Goal: Information Seeking & Learning: Learn about a topic

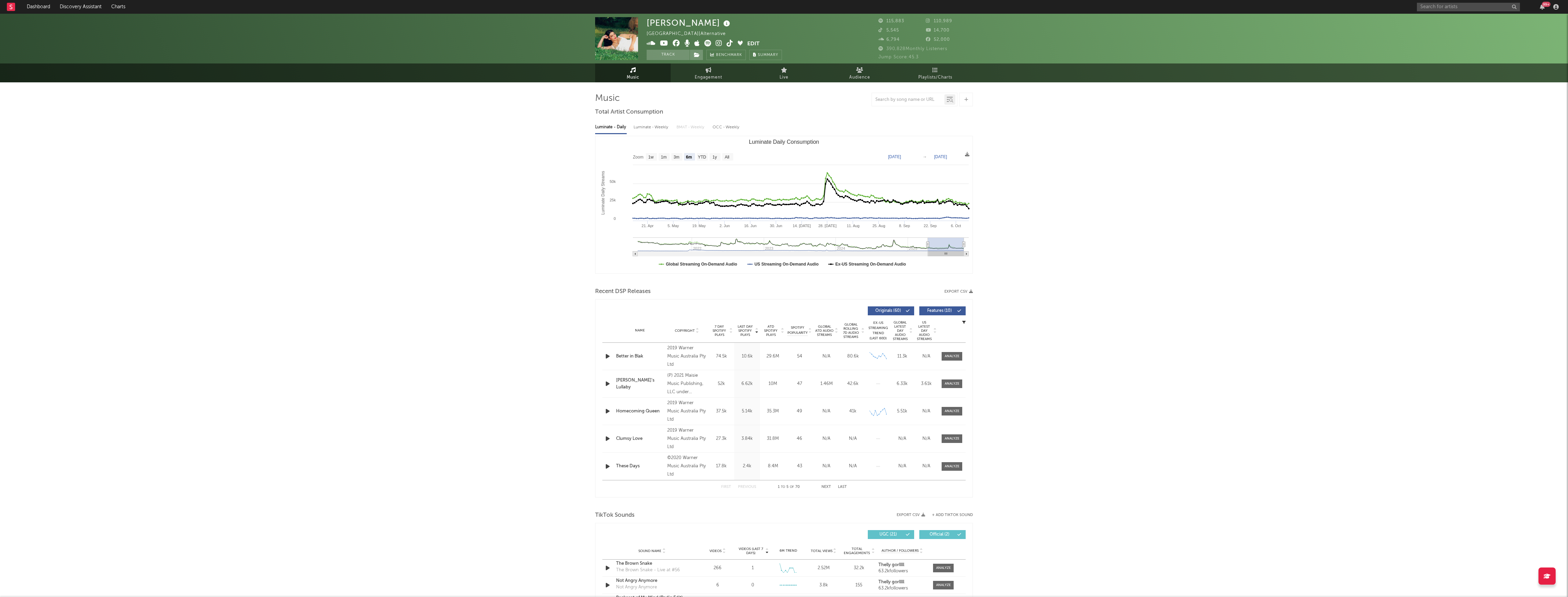
select select "6m"
click at [1473, 5] on input "text" at bounding box center [1468, 7] width 103 height 9
click at [1445, 5] on input "text" at bounding box center [1468, 7] width 103 height 9
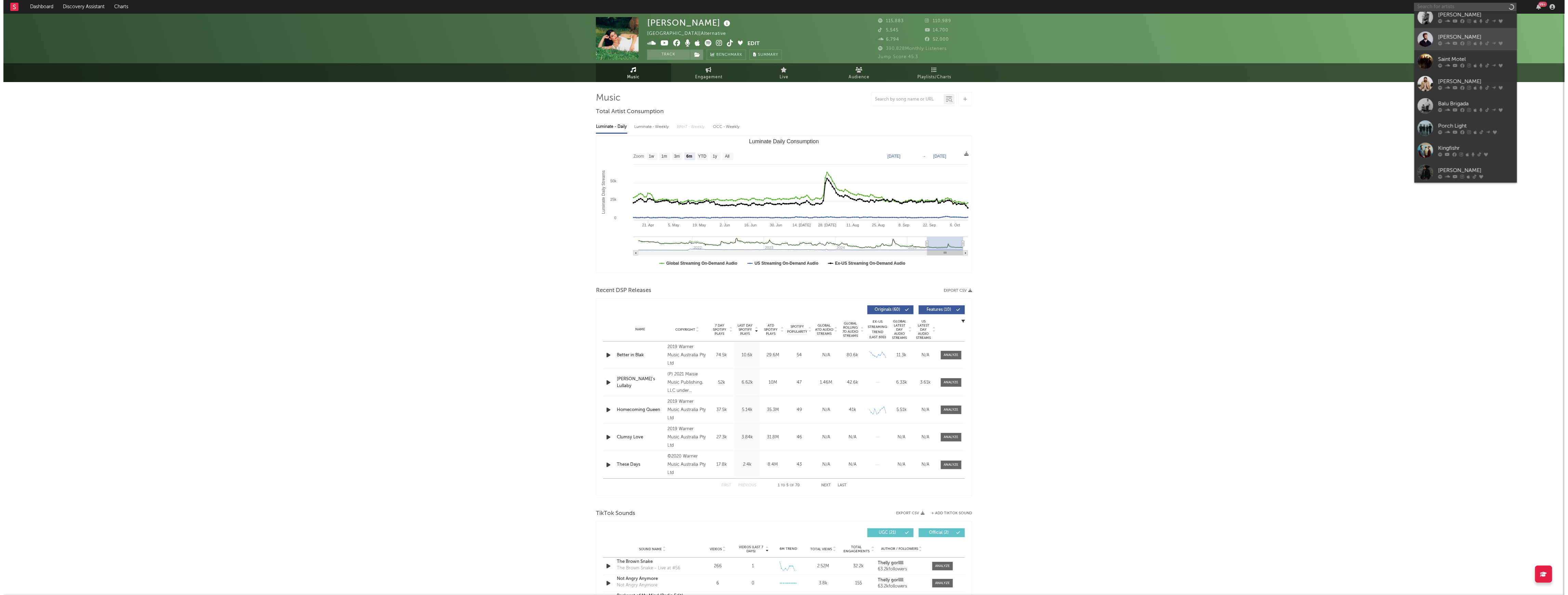
scroll to position [63, 0]
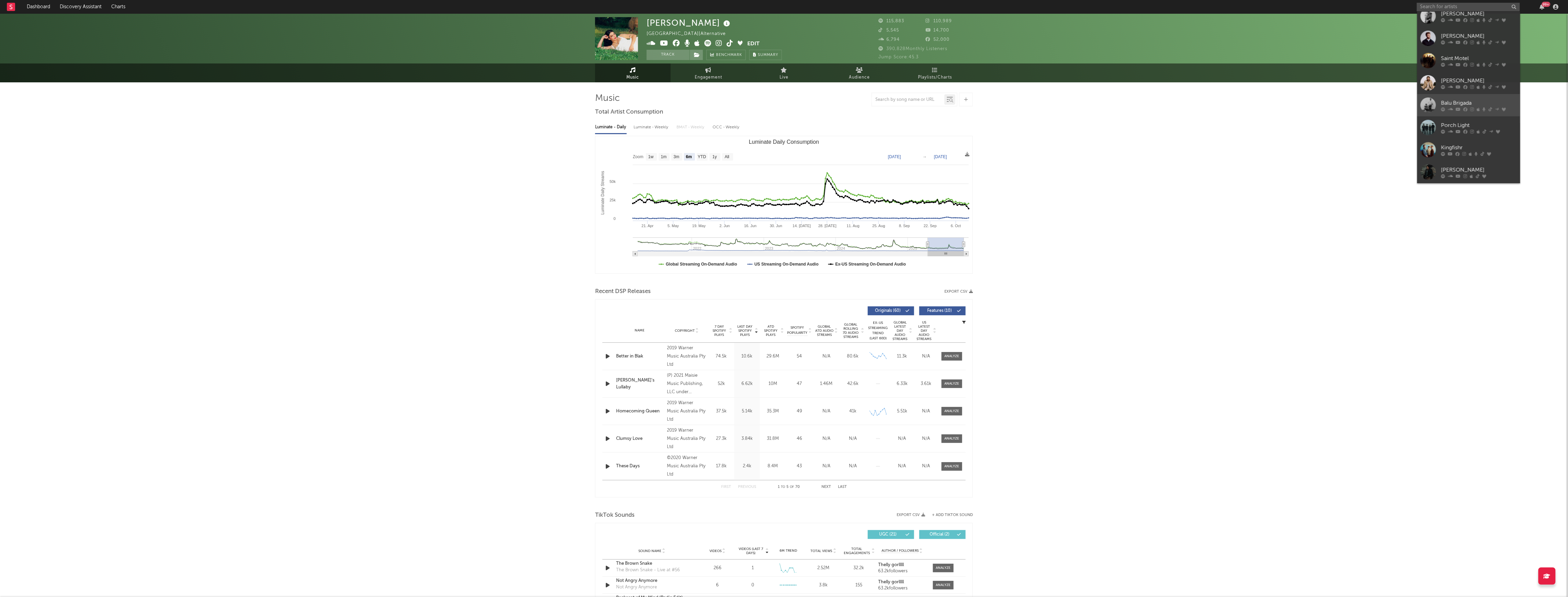
click at [1459, 99] on div "Balu Brigada" at bounding box center [1479, 103] width 76 height 8
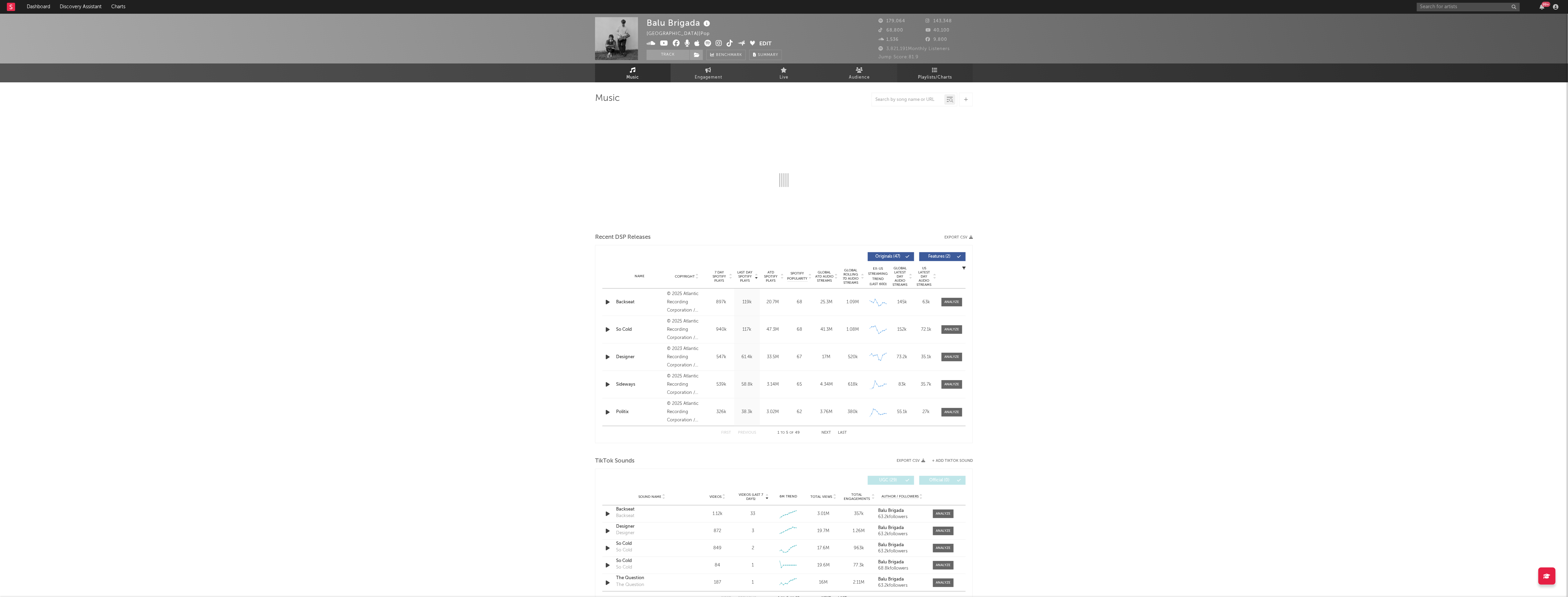
click at [944, 77] on span "Playlists/Charts" at bounding box center [935, 77] width 34 height 8
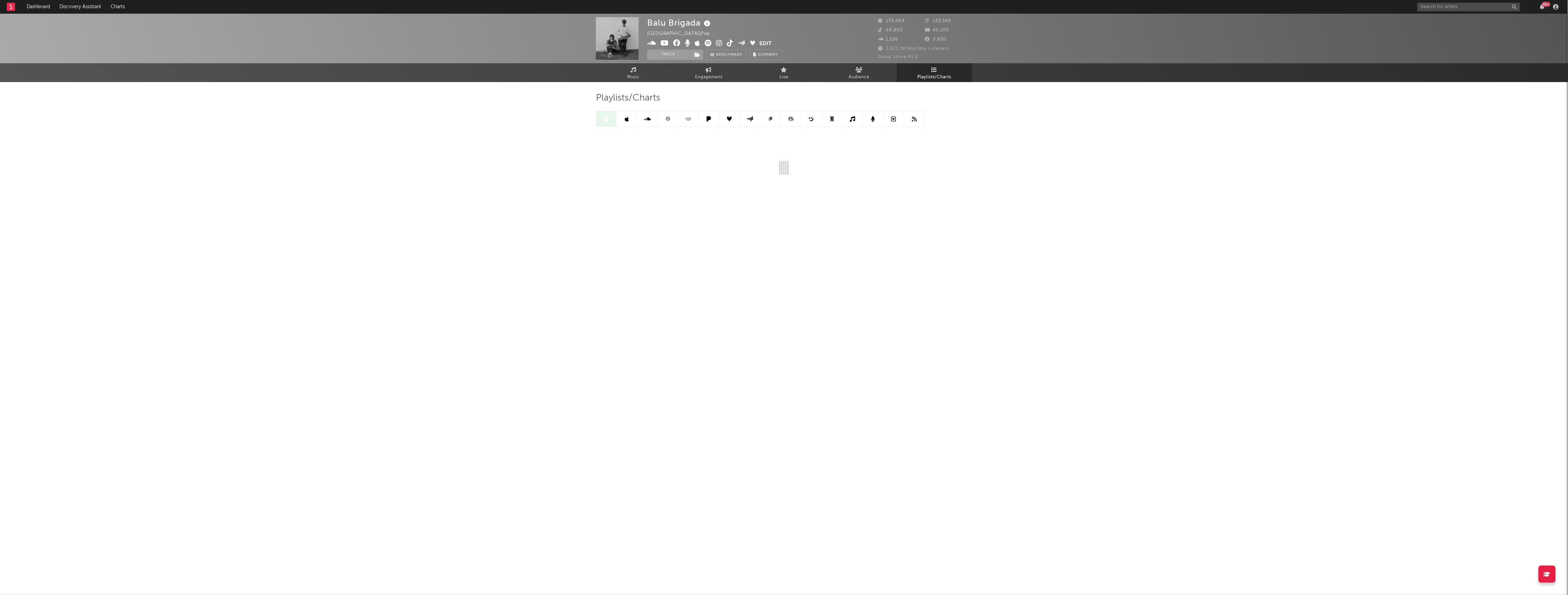
click at [674, 125] on link at bounding box center [668, 119] width 21 height 15
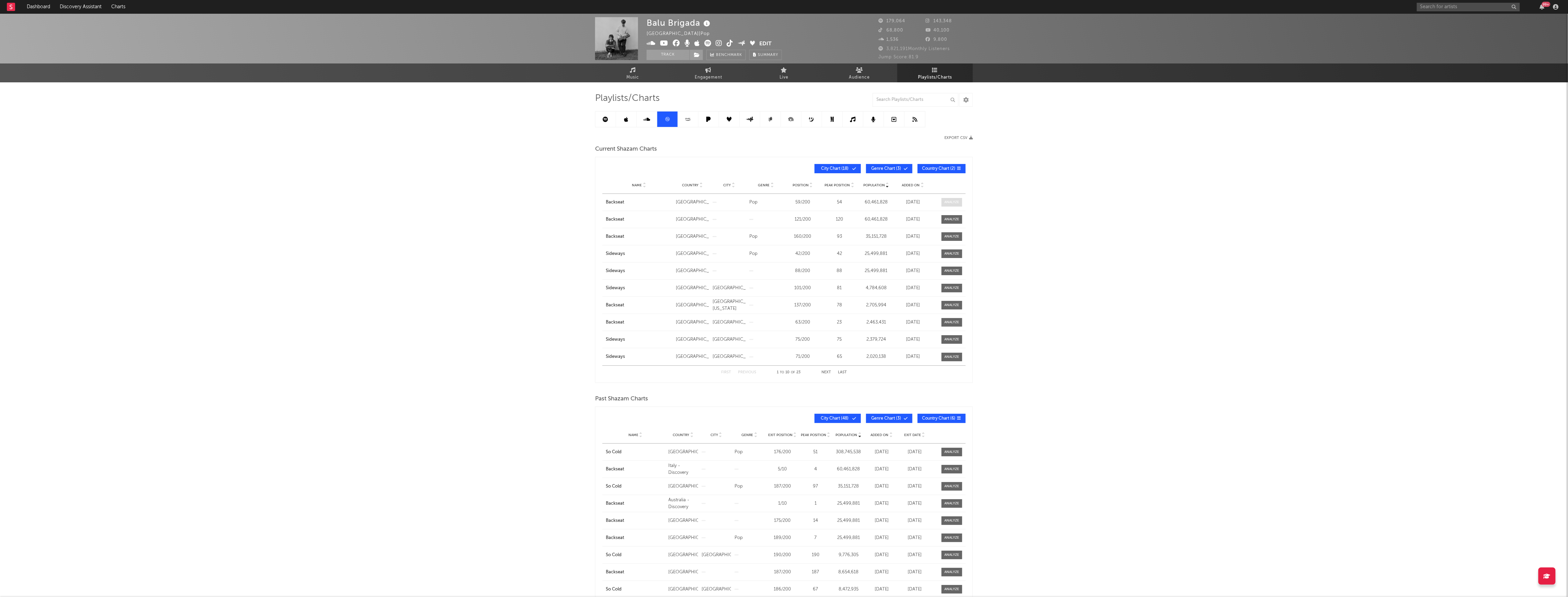
click at [947, 205] on span at bounding box center [952, 202] width 21 height 9
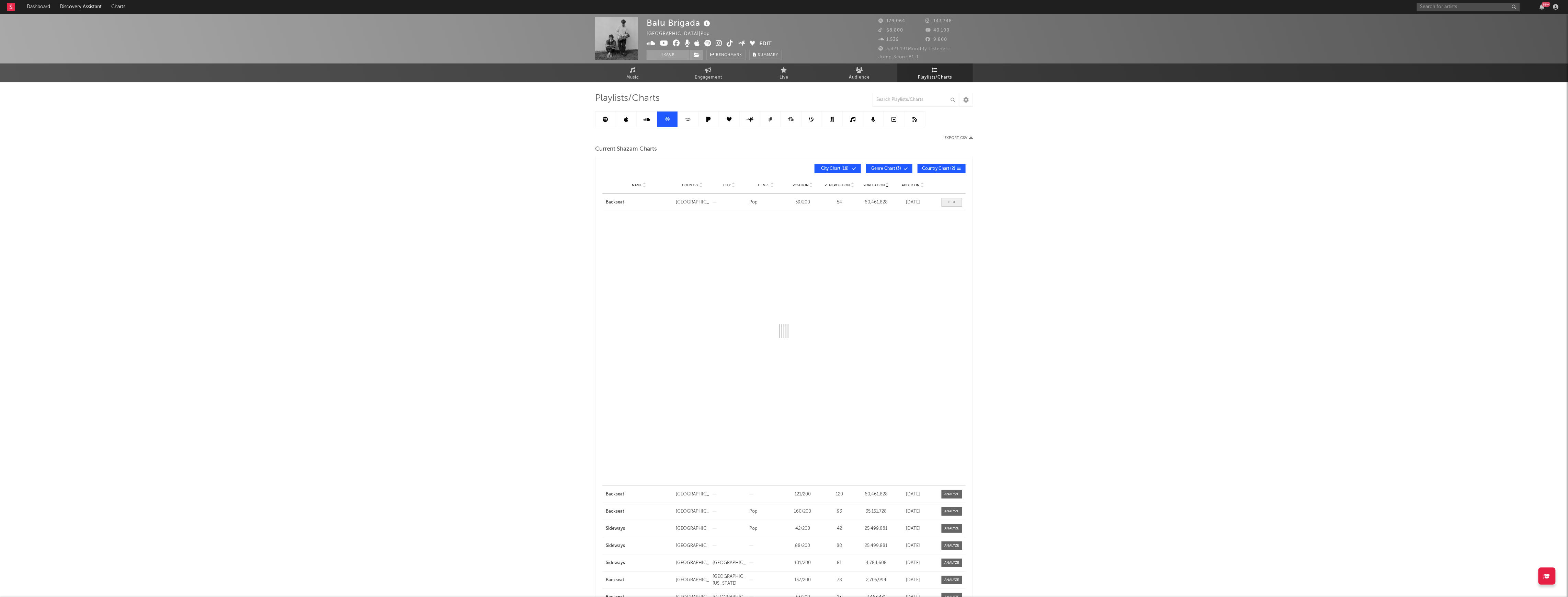
select select "All"
select select "3m"
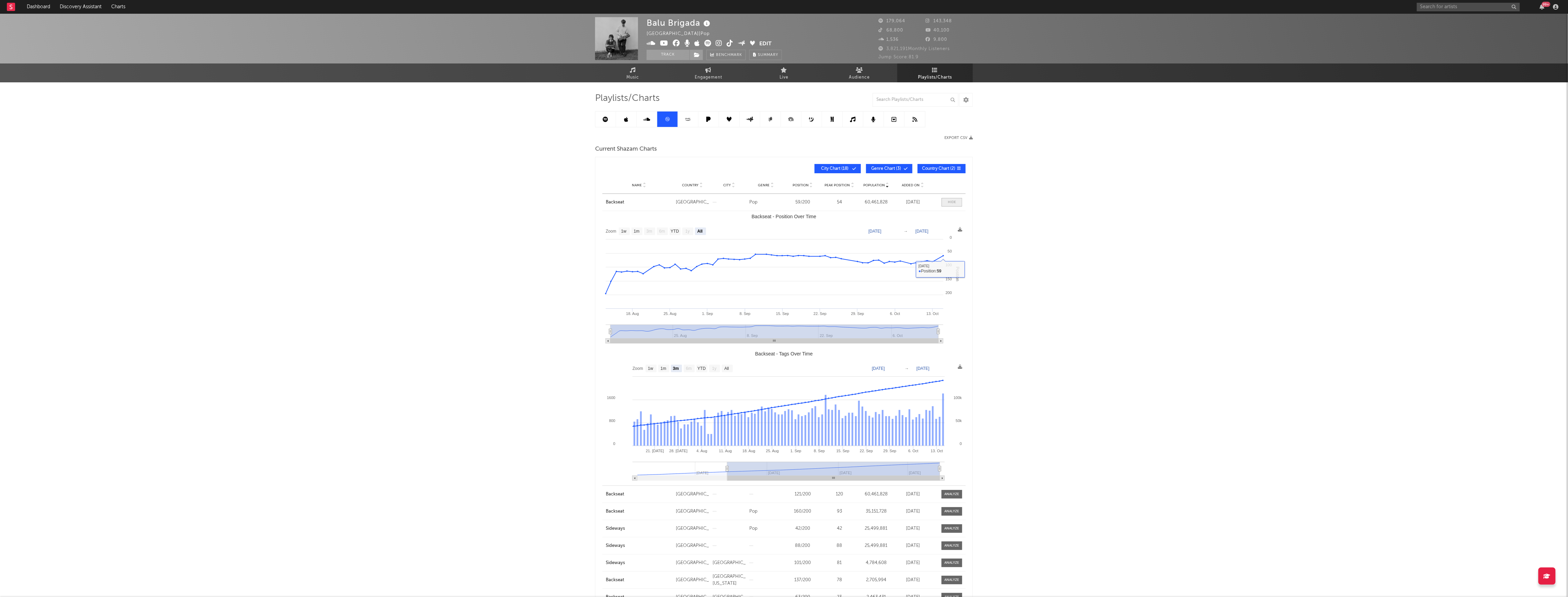
click at [958, 205] on span at bounding box center [952, 202] width 21 height 9
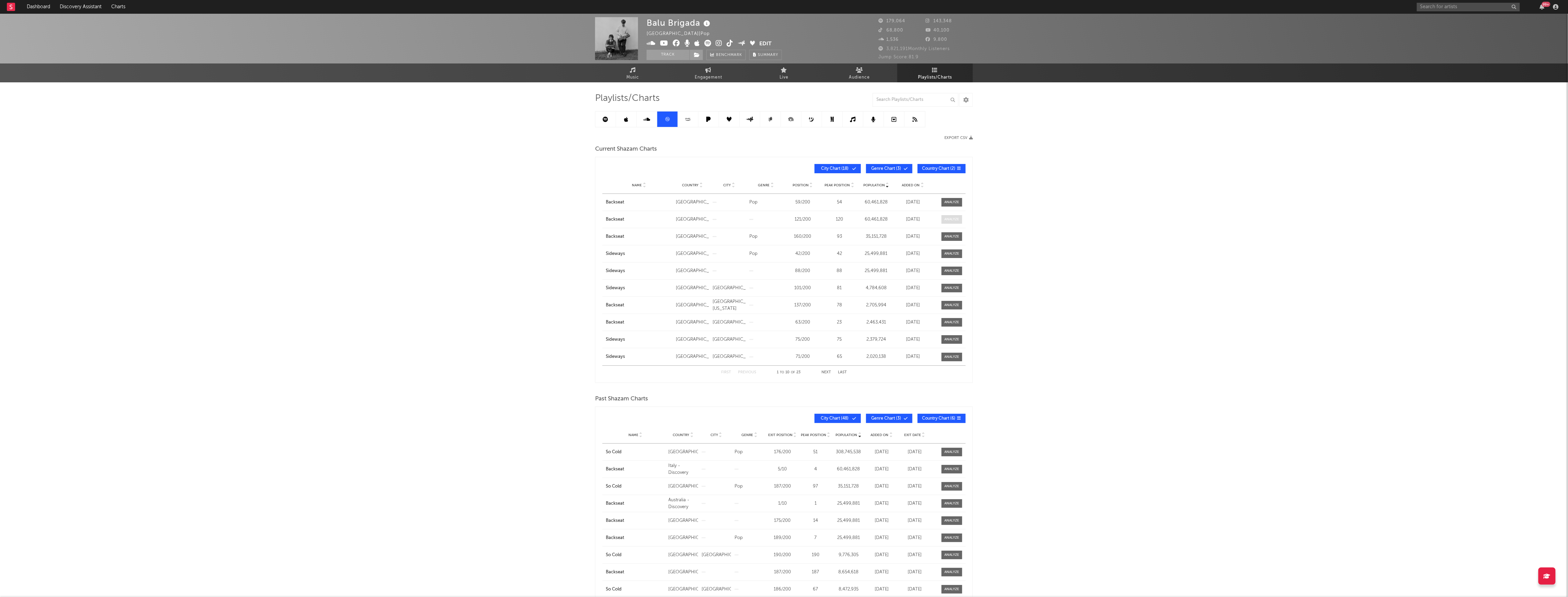
click at [961, 219] on span at bounding box center [952, 219] width 21 height 9
select select "3m"
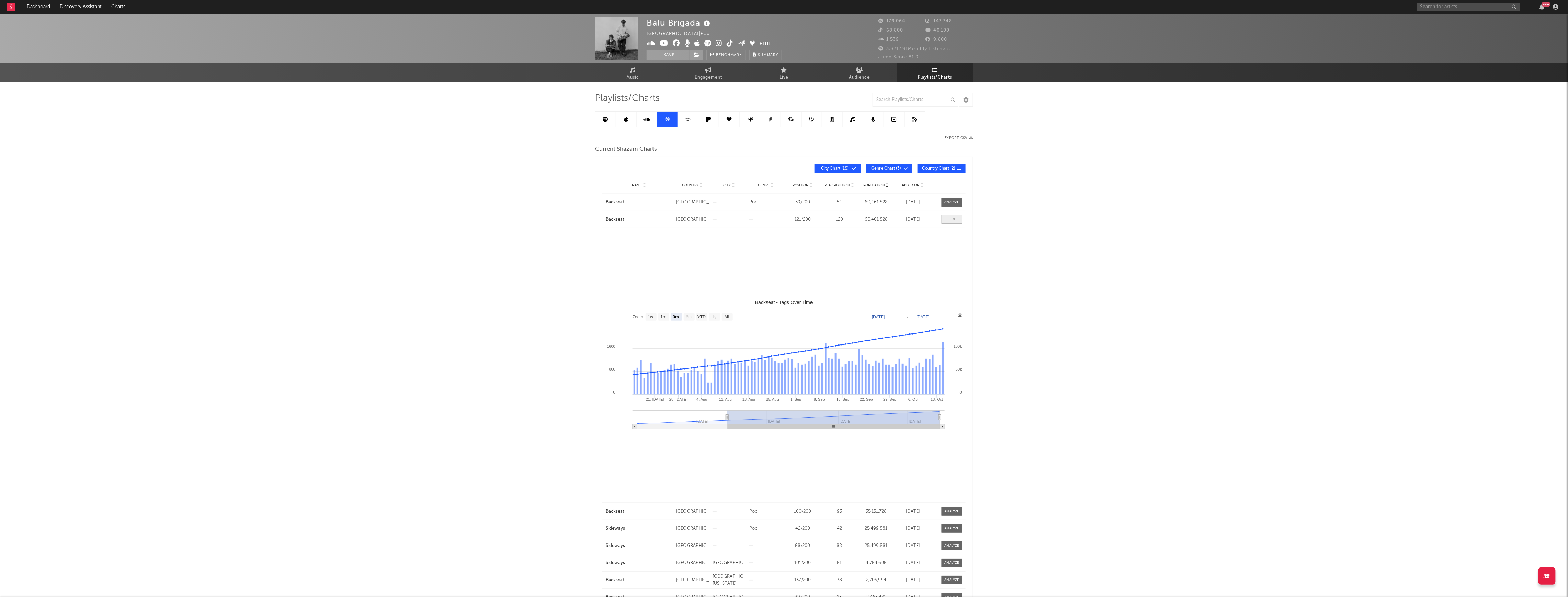
select select "All"
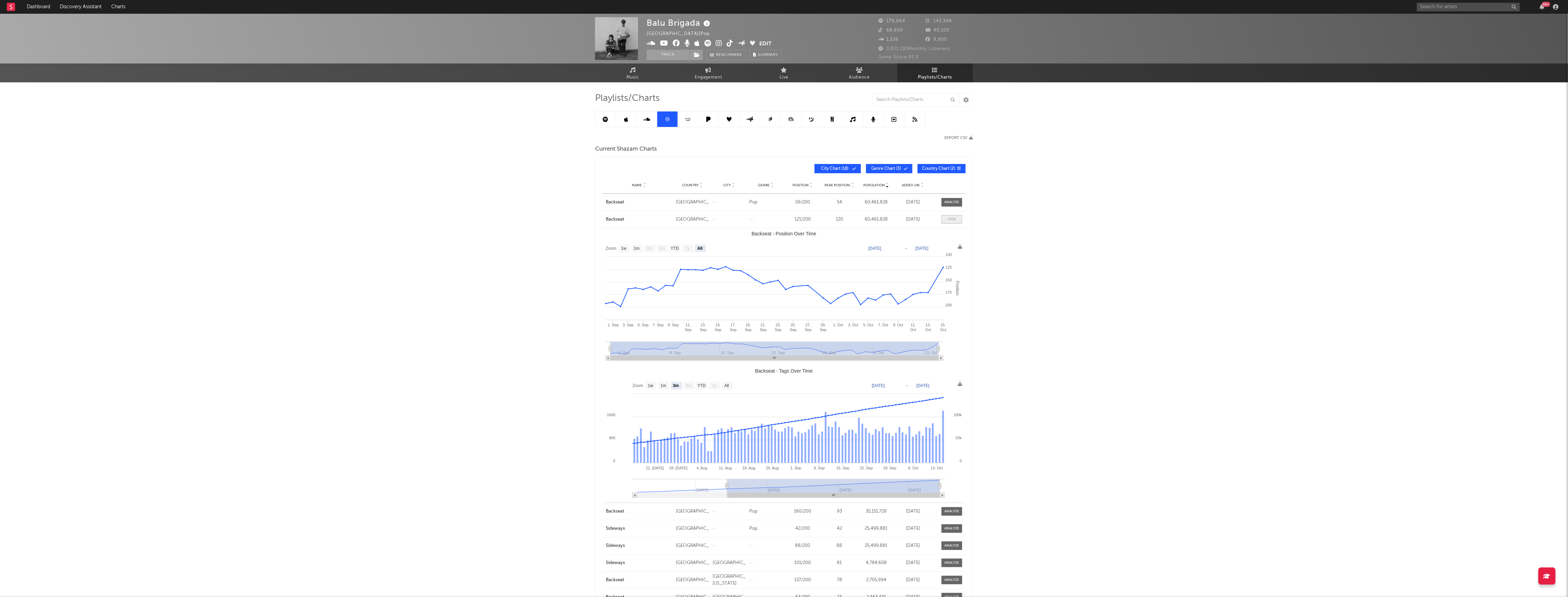
click at [956, 219] on span at bounding box center [952, 219] width 21 height 9
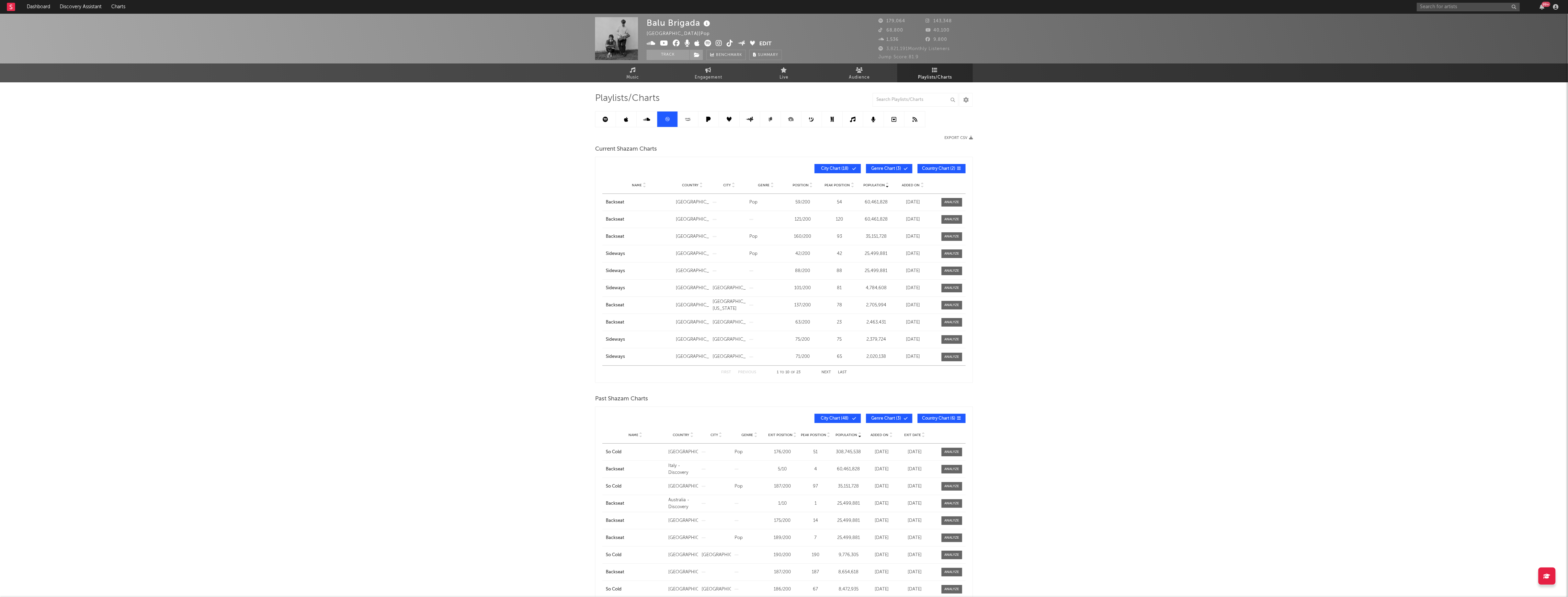
click at [896, 170] on span at bounding box center [896, 169] width 1 height 4
click at [855, 170] on icon at bounding box center [854, 169] width 4 height 4
